Goal: Task Accomplishment & Management: Use online tool/utility

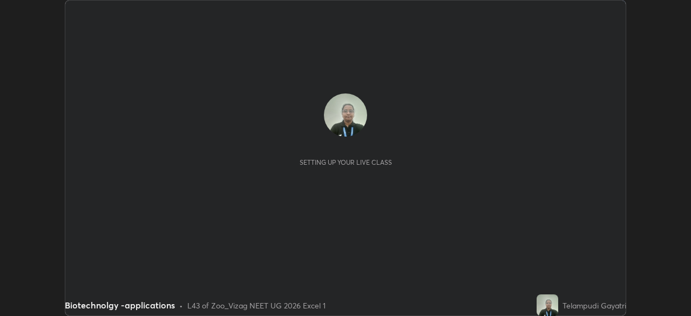
scroll to position [316, 690]
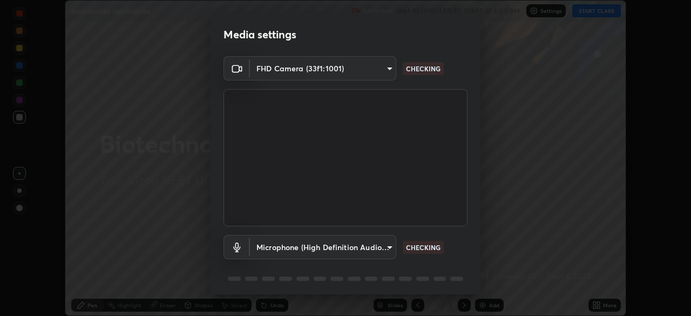
type input "13782688705f961df081df1666690f112e0e597e08b15960c4db01a721544158"
type input "1a5698545caf5d40262f0365ba4cd0272eef69461aaae262283fadd54bab579e"
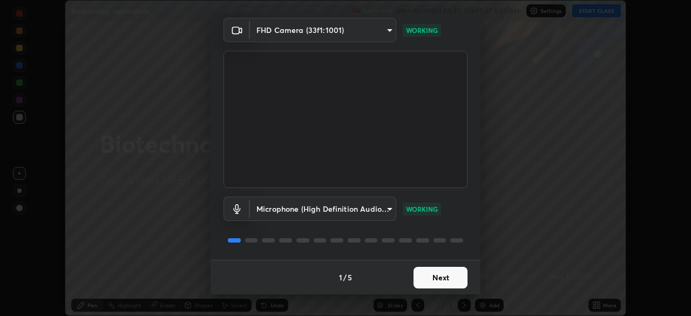
click at [446, 281] on button "Next" at bounding box center [441, 278] width 54 height 22
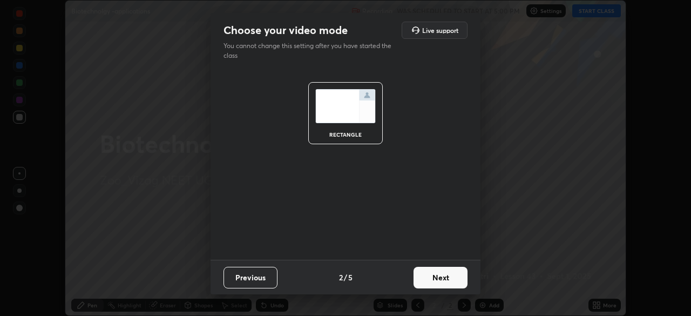
scroll to position [0, 0]
click at [450, 279] on button "Next" at bounding box center [441, 278] width 54 height 22
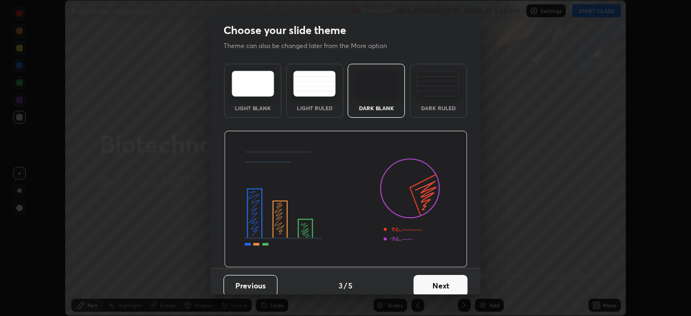
click at [450, 280] on button "Next" at bounding box center [441, 286] width 54 height 22
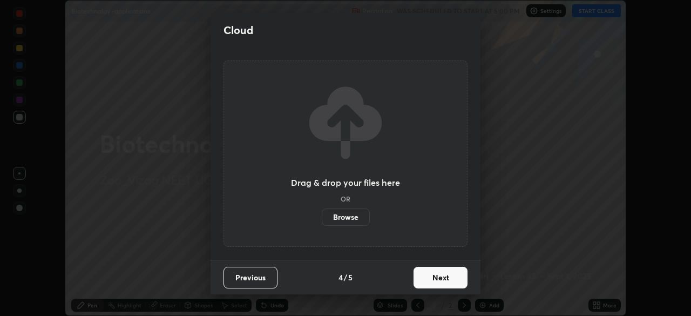
click at [451, 281] on button "Next" at bounding box center [441, 278] width 54 height 22
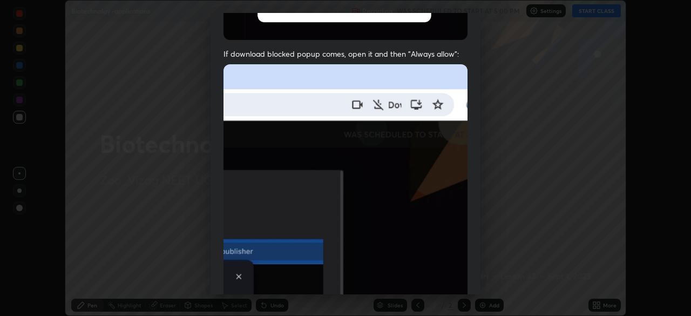
scroll to position [259, 0]
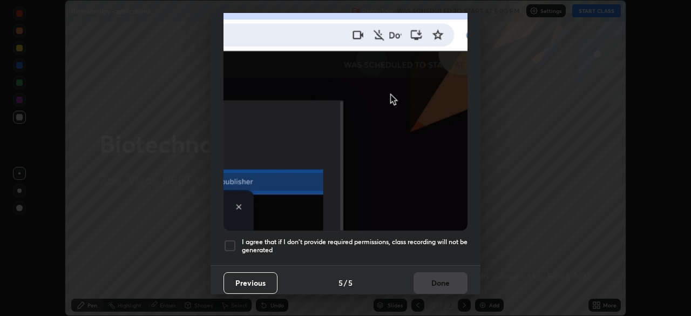
click at [232, 244] on div at bounding box center [229, 245] width 13 height 13
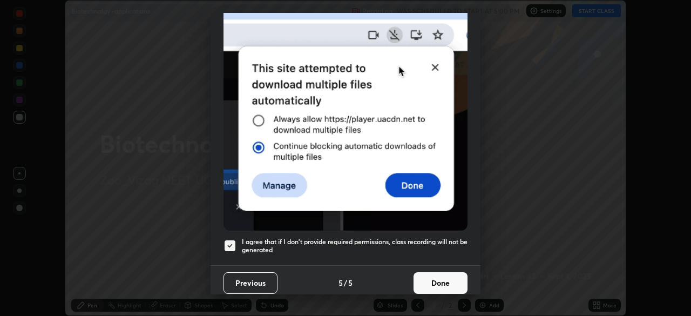
click at [442, 277] on button "Done" at bounding box center [441, 283] width 54 height 22
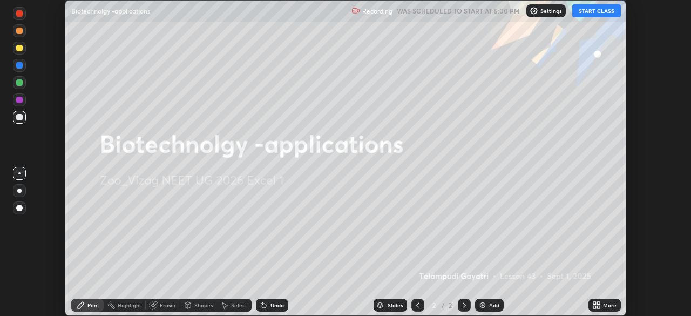
click at [598, 13] on button "START CLASS" at bounding box center [596, 10] width 49 height 13
